Goal: Information Seeking & Learning: Learn about a topic

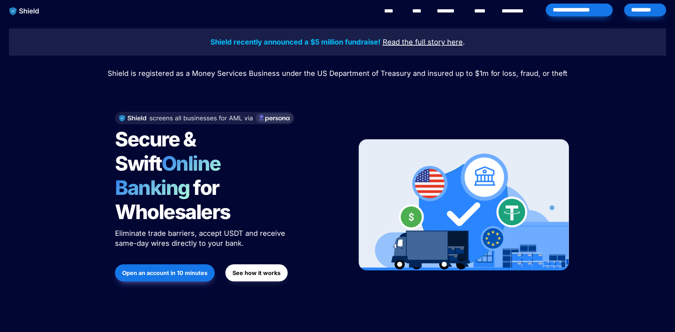
click at [641, 15] on div "*********" at bounding box center [645, 10] width 42 height 13
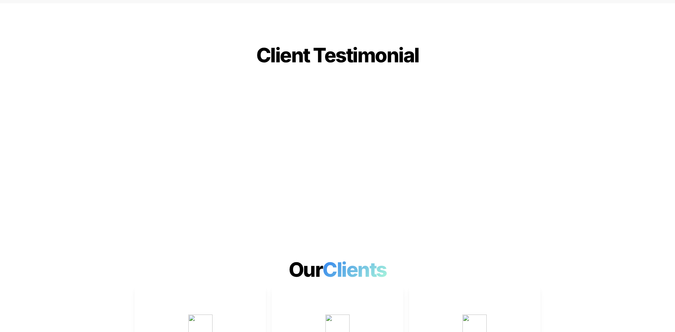
scroll to position [1946, 0]
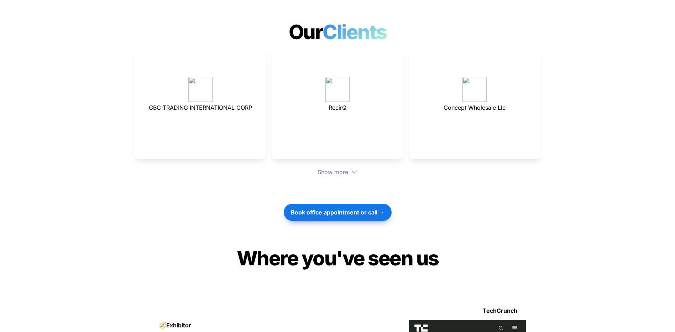
click at [347, 176] on div at bounding box center [337, 188] width 249 height 24
click at [334, 168] on div "Show more" at bounding box center [338, 172] width 406 height 9
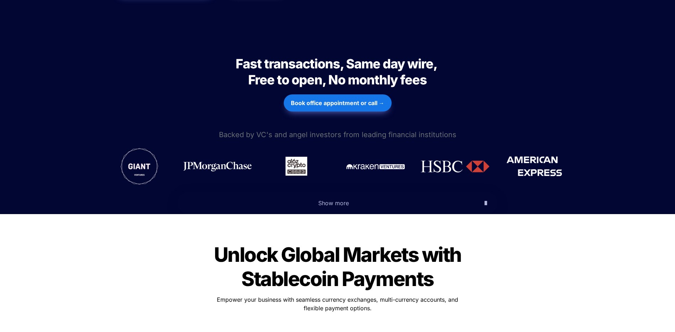
scroll to position [0, 0]
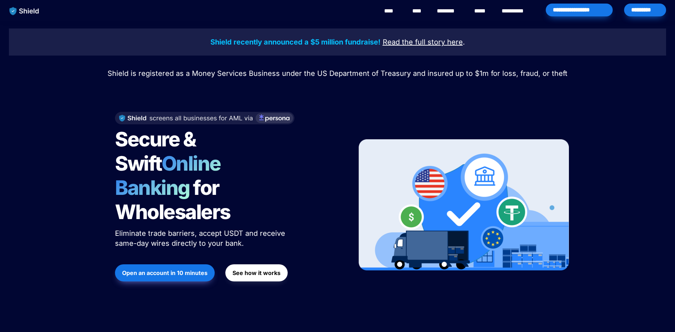
click at [398, 10] on link "****" at bounding box center [392, 11] width 16 height 9
drag, startPoint x: 243, startPoint y: 181, endPoint x: 184, endPoint y: 87, distance: 111.0
click at [184, 87] on div "Shield recently announced a $5 million fundraise! Read the full story here . Sh…" at bounding box center [337, 170] width 675 height 298
drag, startPoint x: 108, startPoint y: 77, endPoint x: 128, endPoint y: 72, distance: 20.9
click at [128, 72] on span "Shield is registered as a Money Services Business under the US Department of Tr…" at bounding box center [337, 73] width 460 height 9
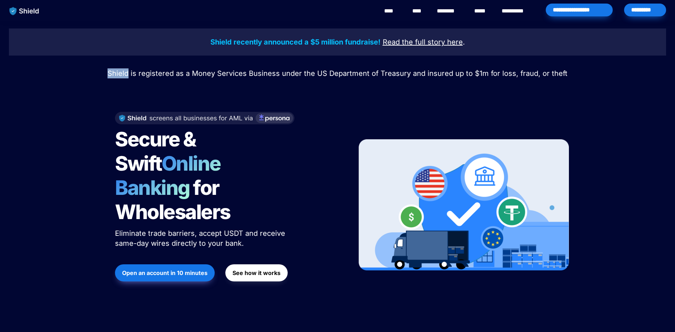
copy span "Shield"
